Goal: Task Accomplishment & Management: Manage account settings

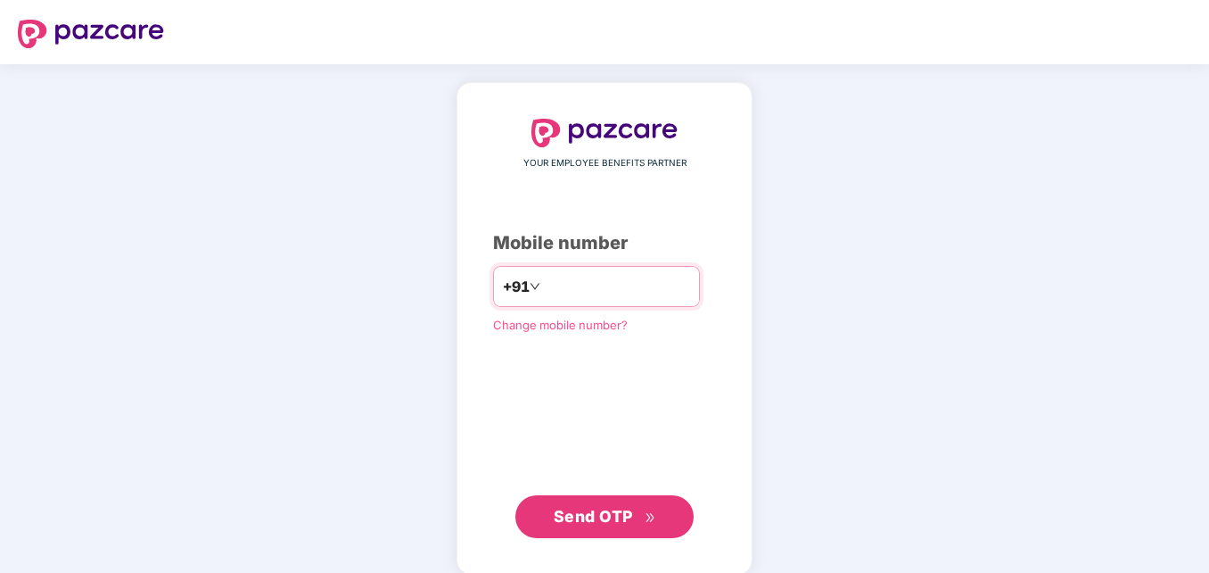
type input "**********"
click at [607, 518] on span "Send OTP" at bounding box center [593, 516] width 79 height 19
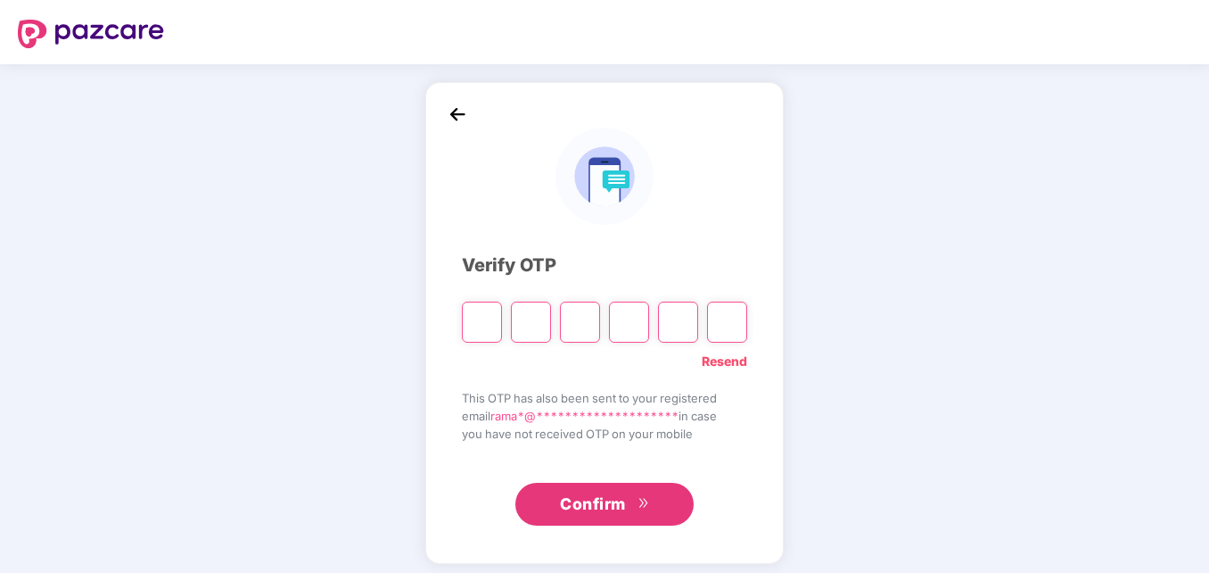
click at [476, 317] on input "Please enter verification code. Digit 1" at bounding box center [482, 321] width 40 height 41
paste input "*"
type input "*"
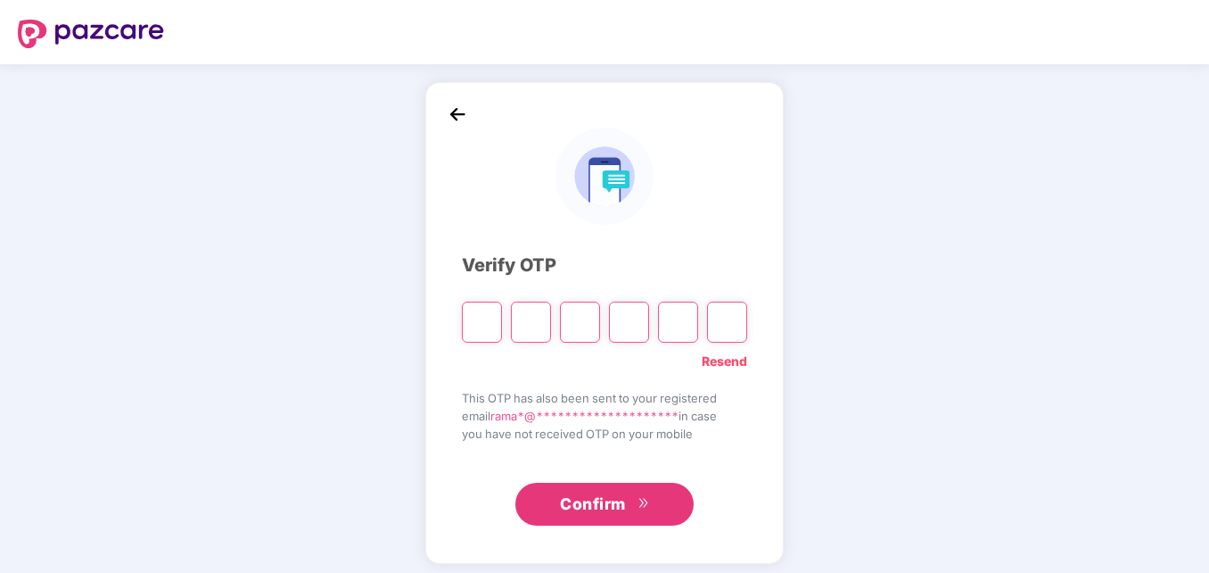
type input "*"
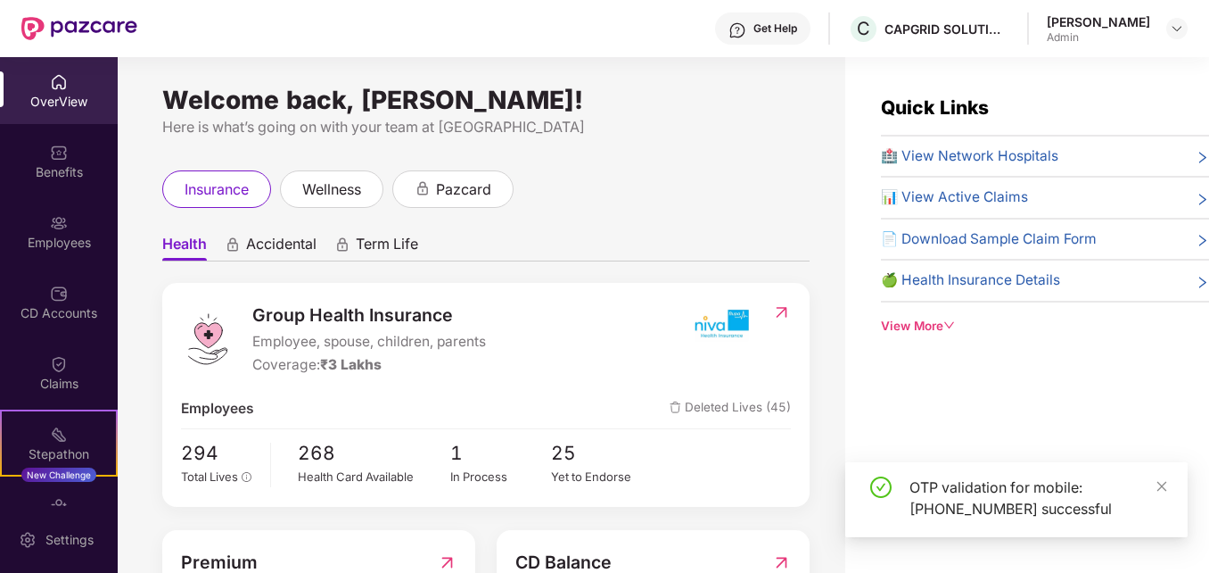
click at [74, 234] on div "Employees" at bounding box center [59, 243] width 118 height 18
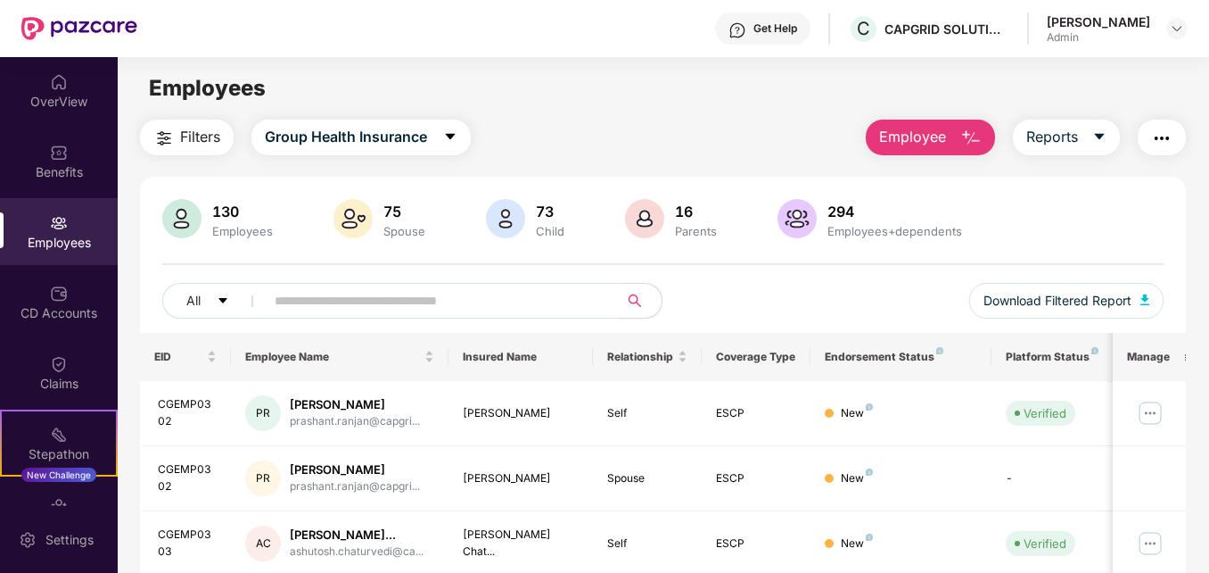
click at [417, 301] on input "text" at bounding box center [434, 300] width 319 height 27
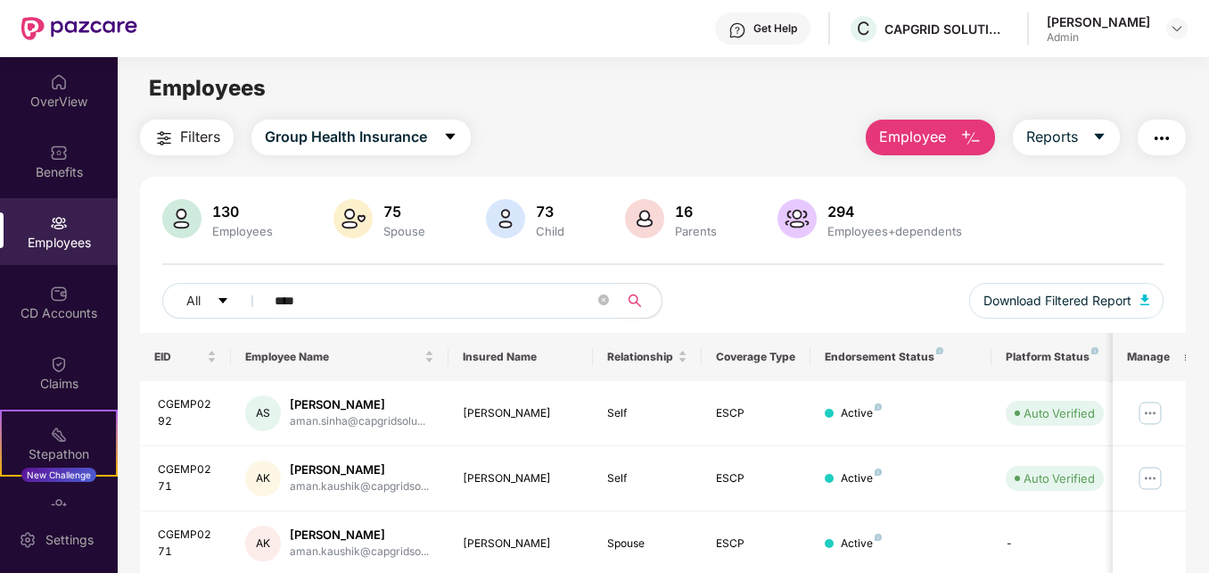
scroll to position [89, 0]
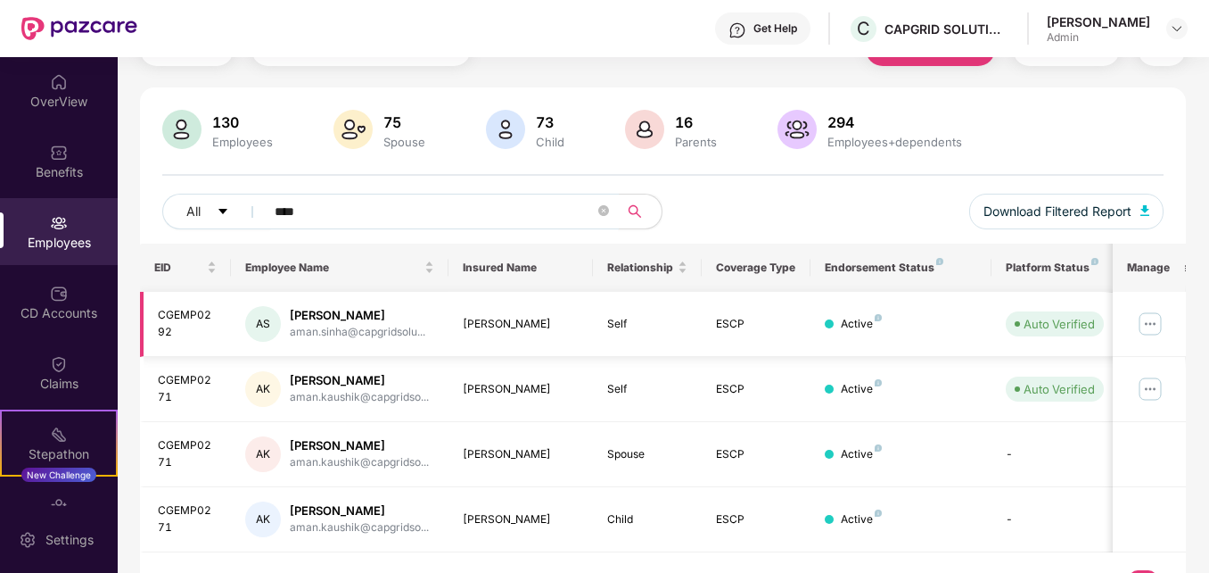
type input "****"
click at [1152, 324] on img at bounding box center [1150, 323] width 29 height 29
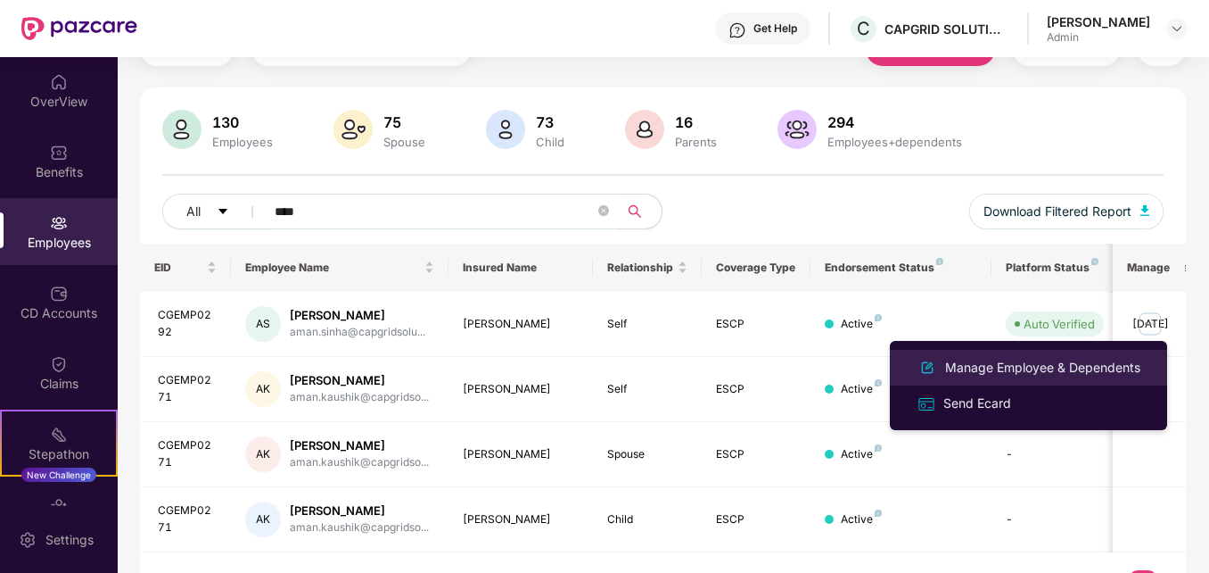
click at [1004, 371] on div "Manage Employee & Dependents" at bounding box center [1043, 368] width 202 height 20
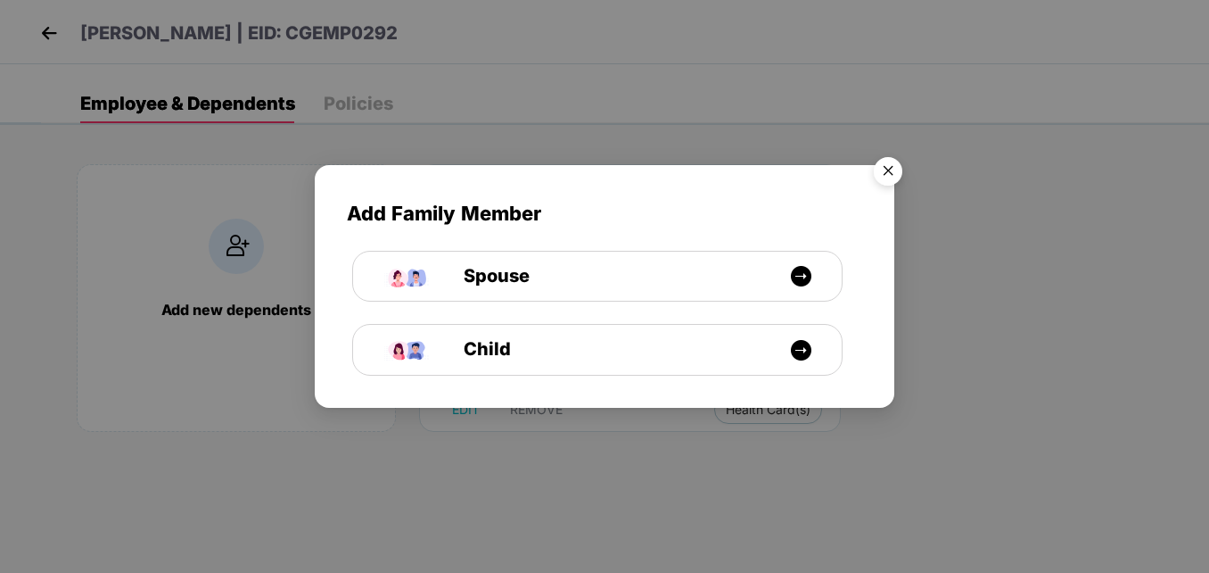
click at [885, 170] on img "Close" at bounding box center [888, 174] width 50 height 50
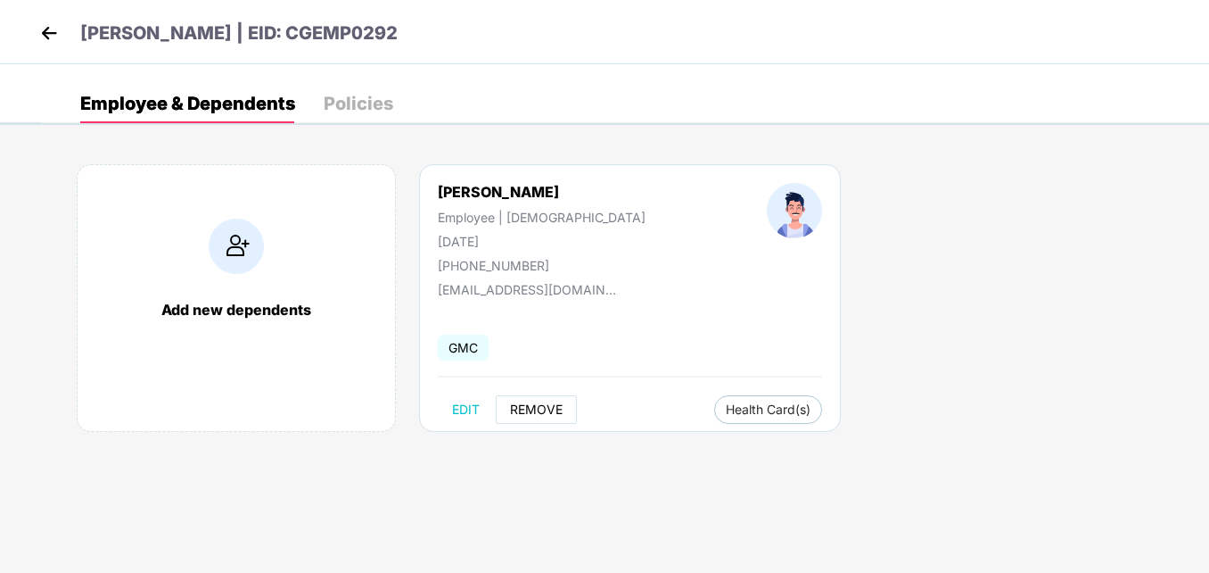
click at [544, 411] on span "REMOVE" at bounding box center [536, 409] width 53 height 14
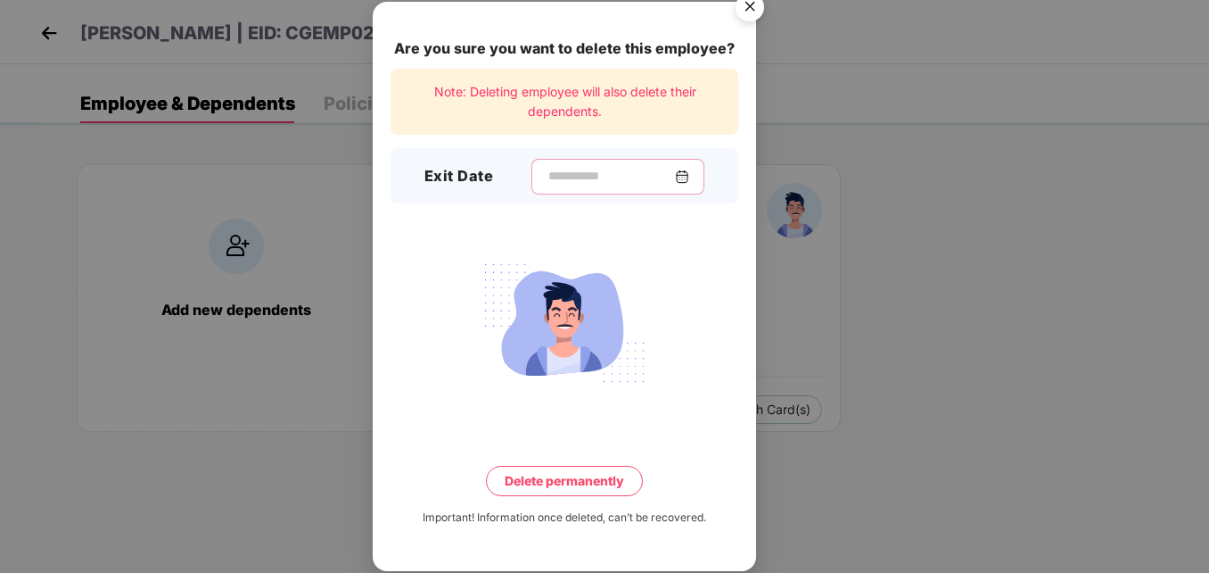
click at [555, 173] on input at bounding box center [611, 176] width 128 height 19
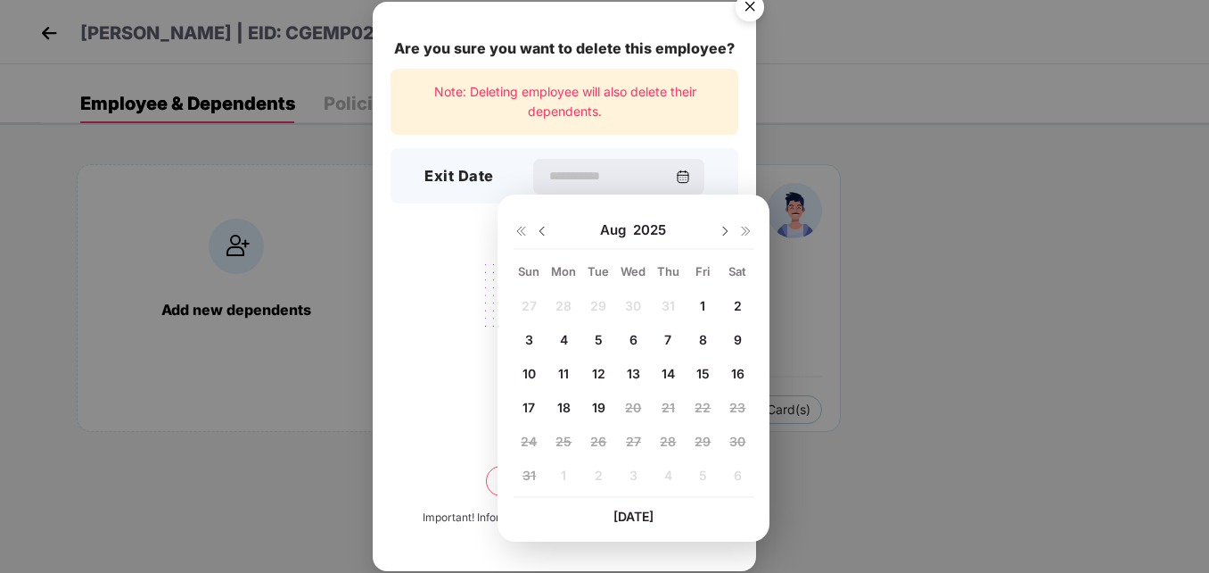
click at [563, 408] on span "18" at bounding box center [563, 407] width 13 height 15
type input "**********"
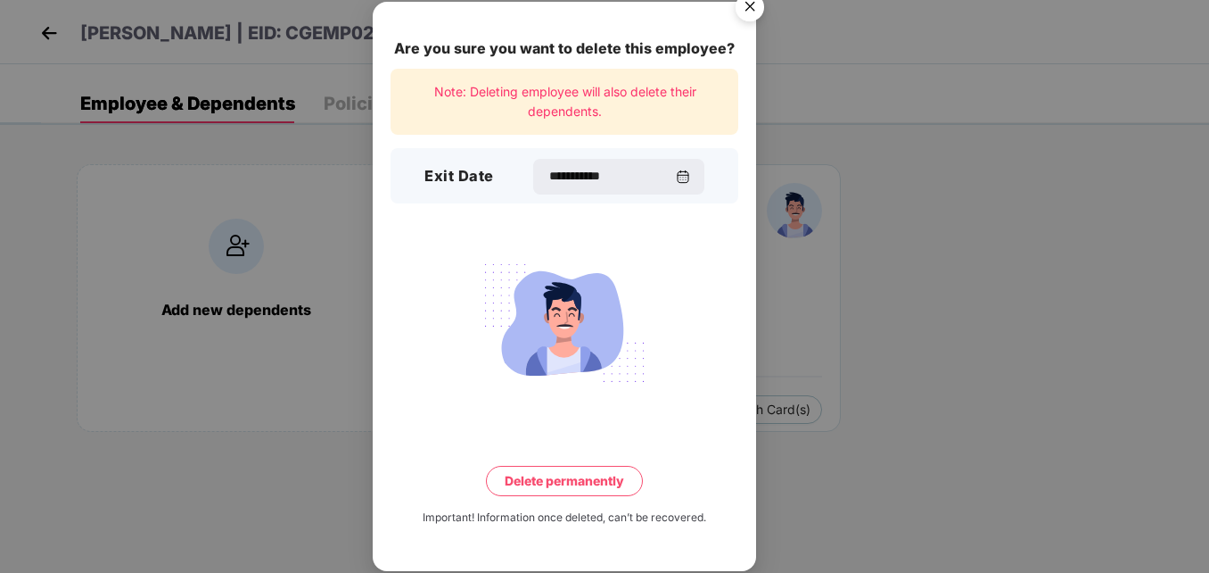
click at [551, 481] on button "Delete permanently" at bounding box center [564, 481] width 157 height 30
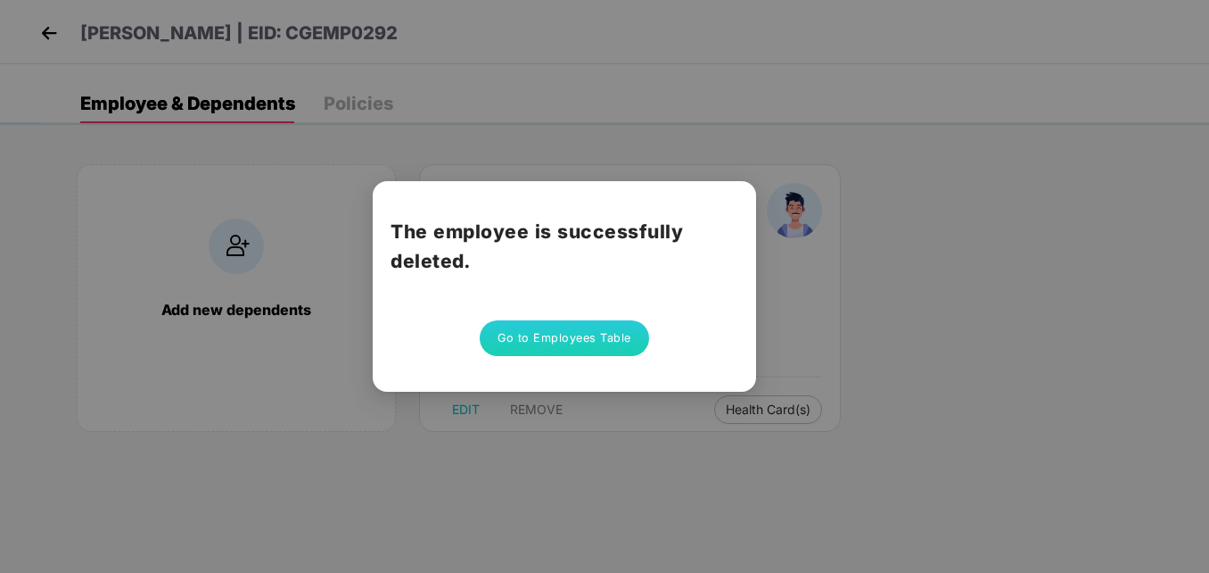
click at [567, 341] on button "Go to Employees Table" at bounding box center [564, 338] width 169 height 36
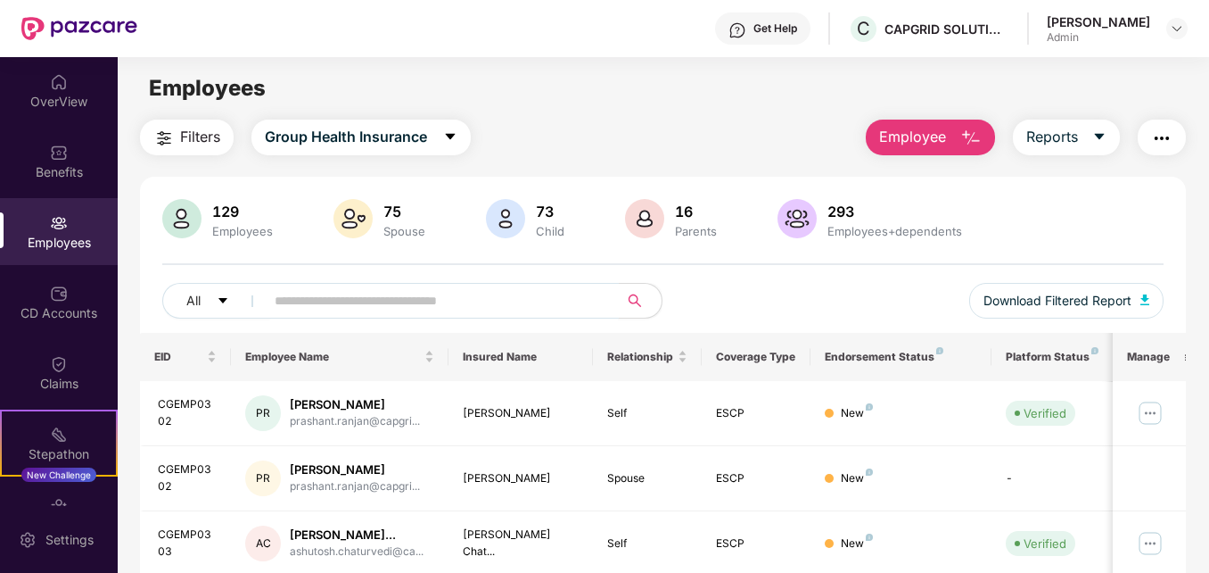
click at [349, 290] on input "text" at bounding box center [434, 300] width 319 height 27
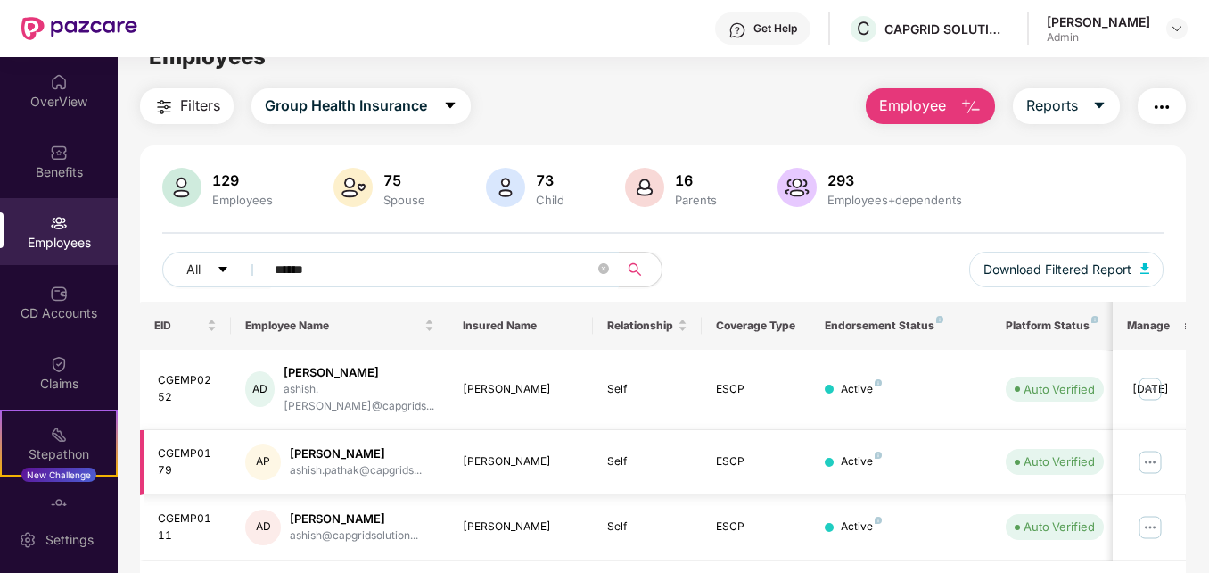
scroll to position [0, 0]
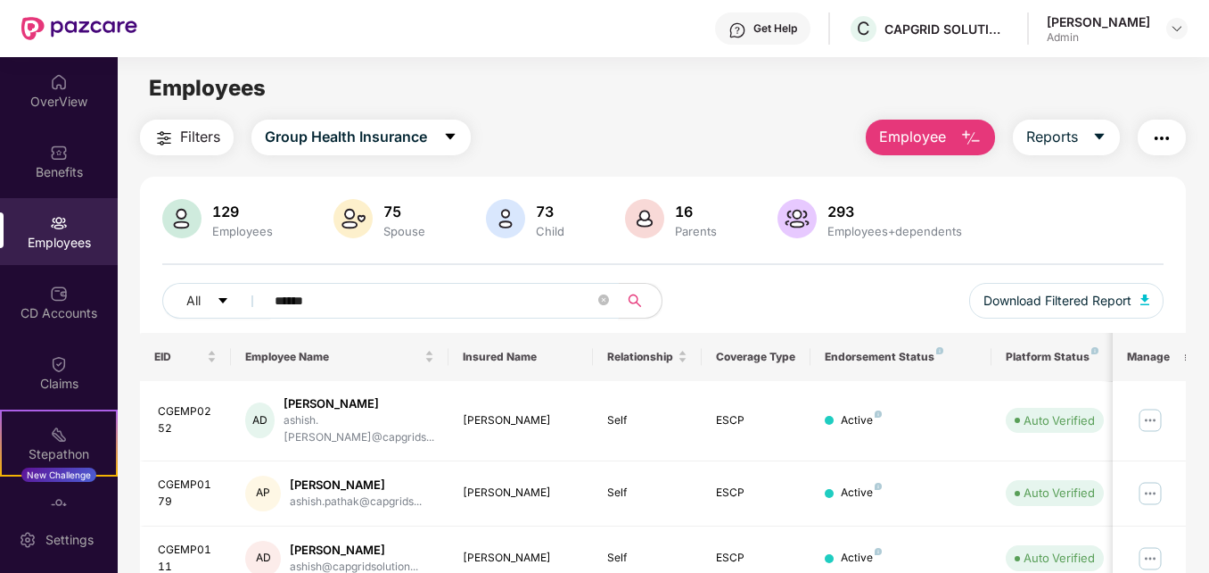
type input "******"
